Goal: Task Accomplishment & Management: Use online tool/utility

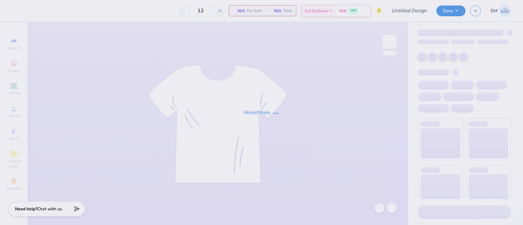
type input "SK Karnival 2025"
type input "100"
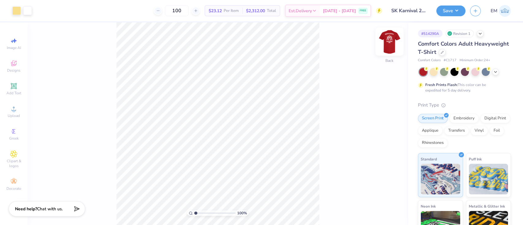
click at [394, 50] on img at bounding box center [389, 41] width 25 height 25
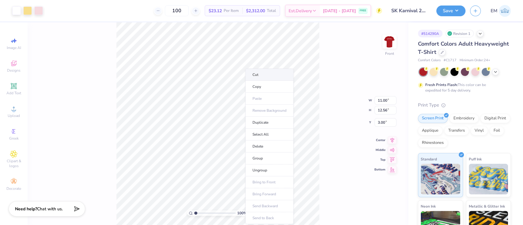
click at [264, 73] on li "Cut" at bounding box center [270, 75] width 48 height 12
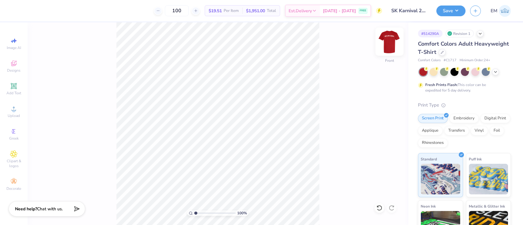
click at [393, 41] on img at bounding box center [389, 41] width 25 height 25
type input "9.40"
type input "10.73"
type input "2.27"
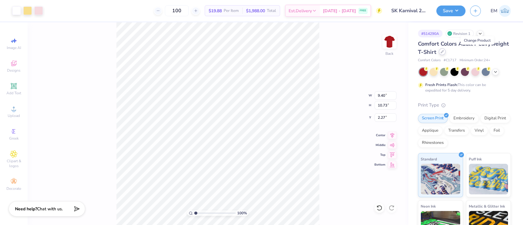
click at [444, 53] on icon at bounding box center [442, 51] width 3 height 3
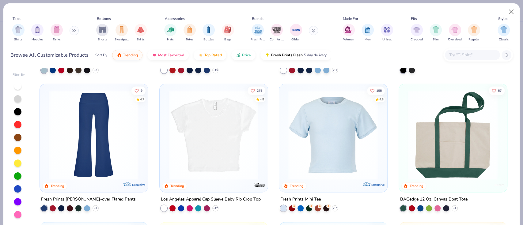
scroll to position [899, 0]
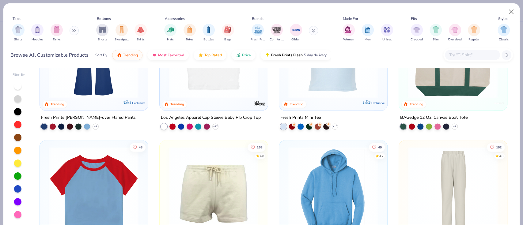
click at [221, 89] on img at bounding box center [214, 54] width 96 height 90
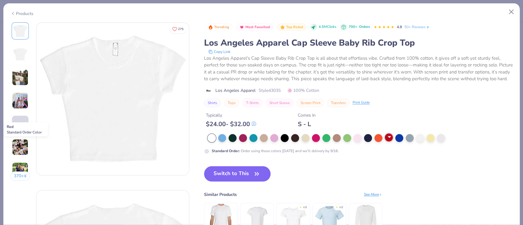
click at [391, 142] on div at bounding box center [389, 138] width 8 height 8
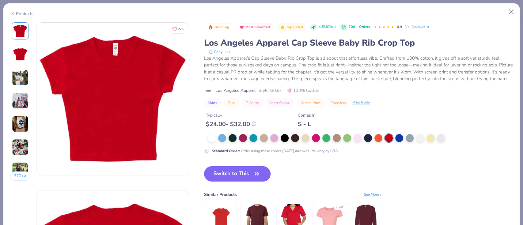
click at [249, 178] on button "Switch to This" at bounding box center [237, 174] width 67 height 15
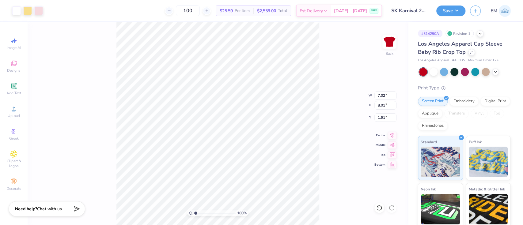
type input "1.91"
type input "2.63"
type input "1.44"
click at [337, 156] on div "100 % Back W 7.02 7.02 " H 8.01 8.01 " Y 1.44 1.44 " Center Middle Top Bottom" at bounding box center [218, 123] width 381 height 203
click at [451, 11] on button "Save" at bounding box center [451, 10] width 29 height 11
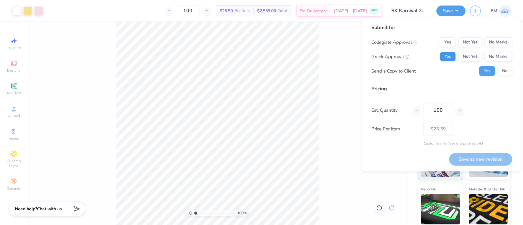
click at [443, 55] on button "Yes" at bounding box center [448, 57] width 16 height 10
click at [499, 43] on button "No Marks" at bounding box center [498, 42] width 28 height 10
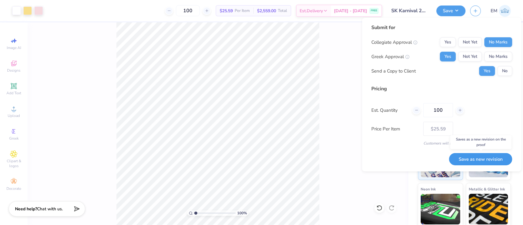
click at [500, 158] on button "Save as new revision" at bounding box center [480, 159] width 63 height 13
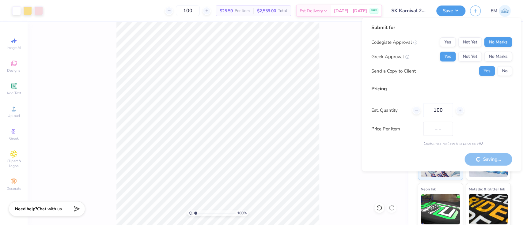
type input "$25.59"
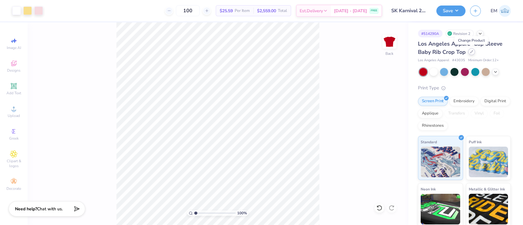
click at [472, 53] on div at bounding box center [472, 51] width 7 height 7
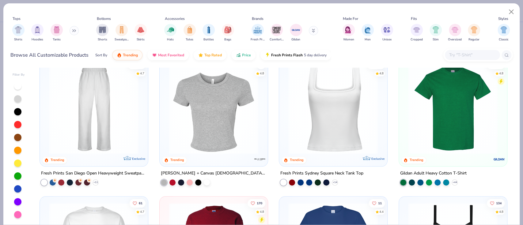
scroll to position [327, 0]
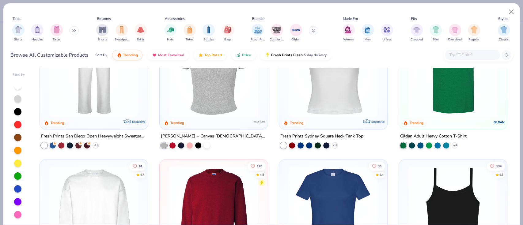
click at [250, 96] on img at bounding box center [214, 72] width 96 height 90
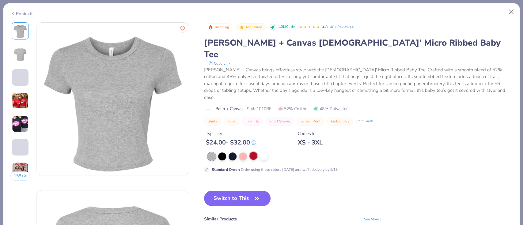
click at [252, 152] on div at bounding box center [254, 156] width 8 height 8
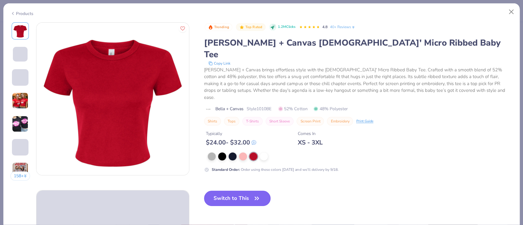
click at [251, 191] on button "Switch to This" at bounding box center [237, 198] width 67 height 15
click at [258, 194] on icon "button" at bounding box center [257, 198] width 9 height 9
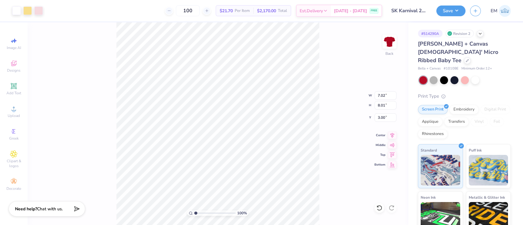
type input "3.00"
type input "8.69"
type input "9.92"
click at [446, 10] on button "Save" at bounding box center [451, 10] width 29 height 11
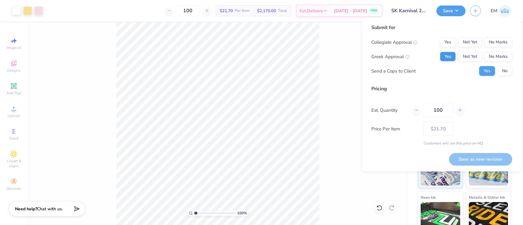
click at [452, 56] on button "Yes" at bounding box center [448, 57] width 16 height 10
click at [504, 42] on button "No Marks" at bounding box center [498, 42] width 28 height 10
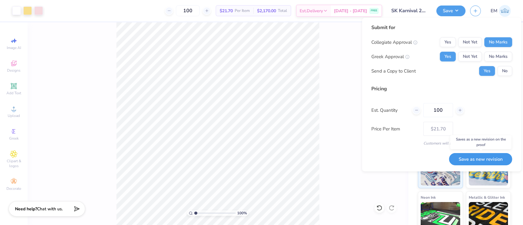
click at [491, 160] on button "Save as new revision" at bounding box center [480, 159] width 63 height 13
type input "$21.70"
